Goal: Task Accomplishment & Management: Manage account settings

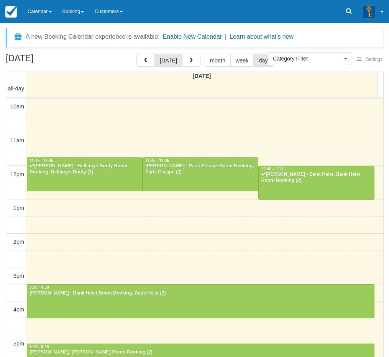
select select
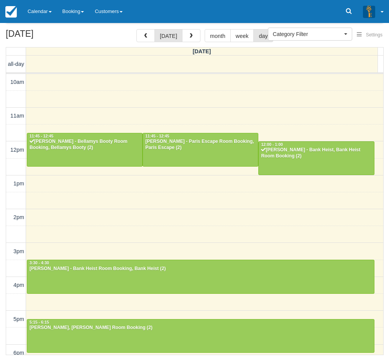
scroll to position [142, 0]
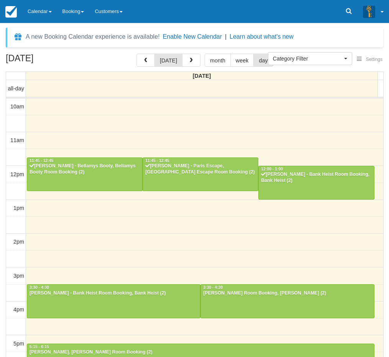
select select
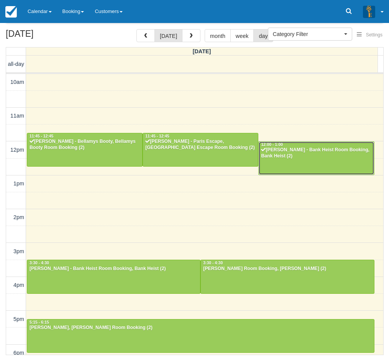
click at [291, 164] on div at bounding box center [315, 158] width 115 height 33
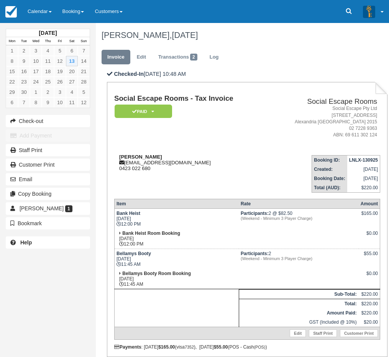
drag, startPoint x: 167, startPoint y: 158, endPoint x: 121, endPoint y: 157, distance: 46.3
click at [121, 157] on div "Amir Ashamalla amir_ashamalla@yahoo.com 0423 022 680" at bounding box center [190, 162] width 152 height 17
drag, startPoint x: 8, startPoint y: 267, endPoint x: 16, endPoint y: 255, distance: 14.4
click at [8, 267] on div "September 2025 Mon Tue Wed Thu Fri Sat Sun 1 2 3 4 5 6 7 8 9 10 11 12 13 14 15 …" at bounding box center [48, 178] width 96 height 357
click at [41, 4] on link "Calendar" at bounding box center [39, 11] width 35 height 23
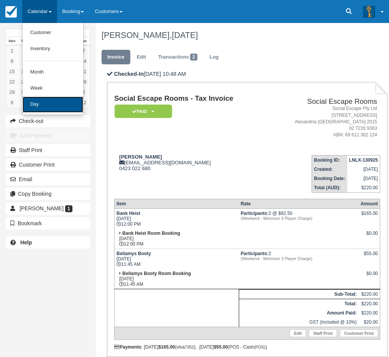
click at [49, 97] on link "Day" at bounding box center [53, 104] width 60 height 16
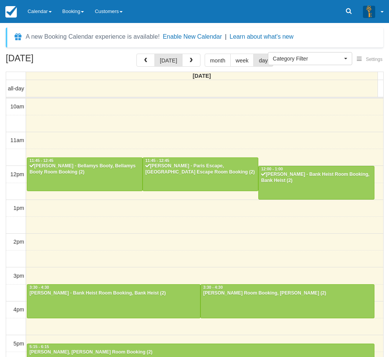
select select
